Goal: Task Accomplishment & Management: Manage account settings

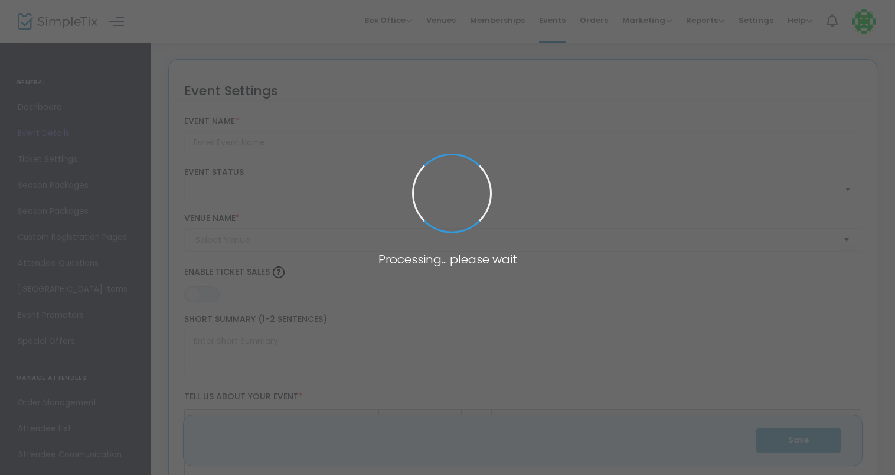
type input "2023 Fall Raptor Training Course"
type textarea "This Course includes five consecutive webinar classes that occur once a week. E…"
type input "Buy Tickets"
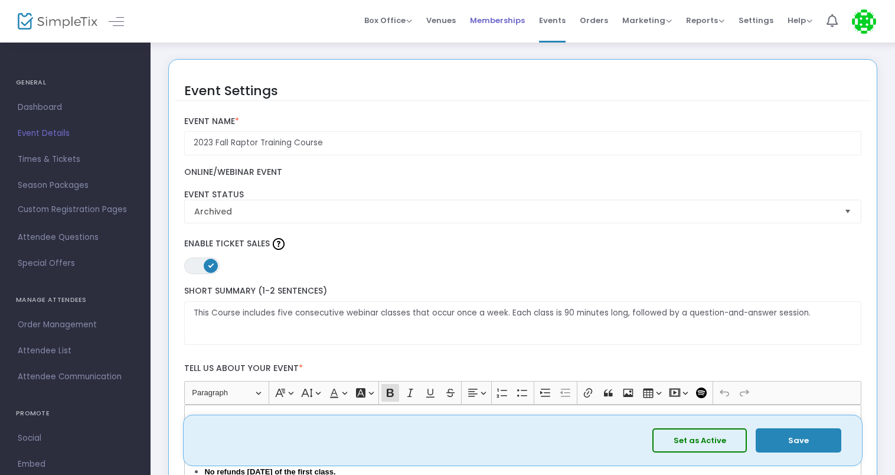
click at [499, 21] on span "Memberships" at bounding box center [497, 20] width 55 height 30
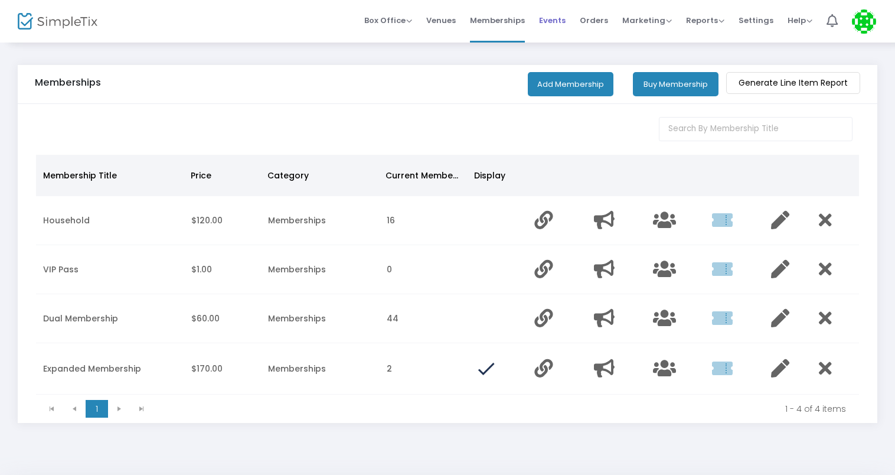
click at [549, 19] on span "Events" at bounding box center [552, 20] width 27 height 30
